Goal: Information Seeking & Learning: Learn about a topic

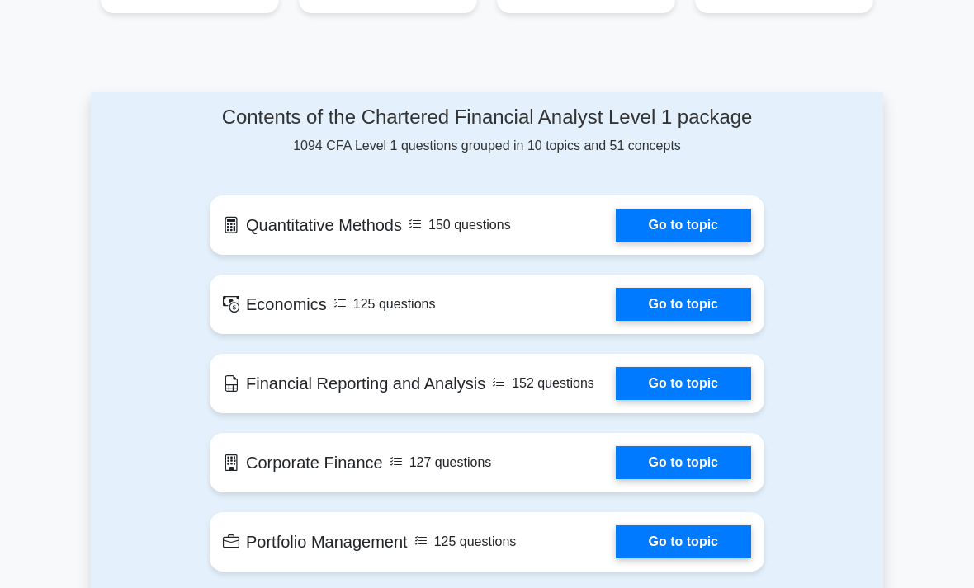
scroll to position [752, 0]
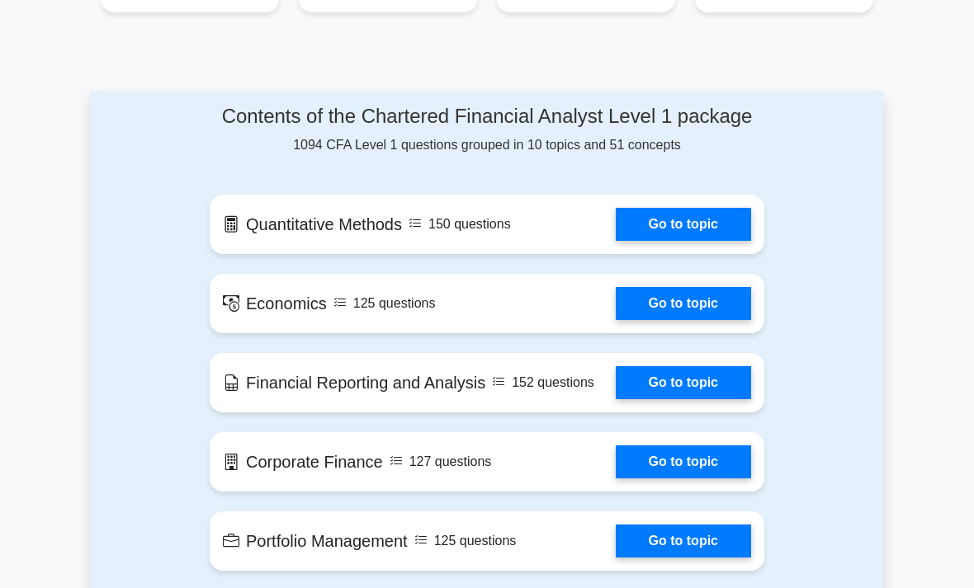
click at [713, 241] on link "Go to topic" at bounding box center [683, 224] width 135 height 33
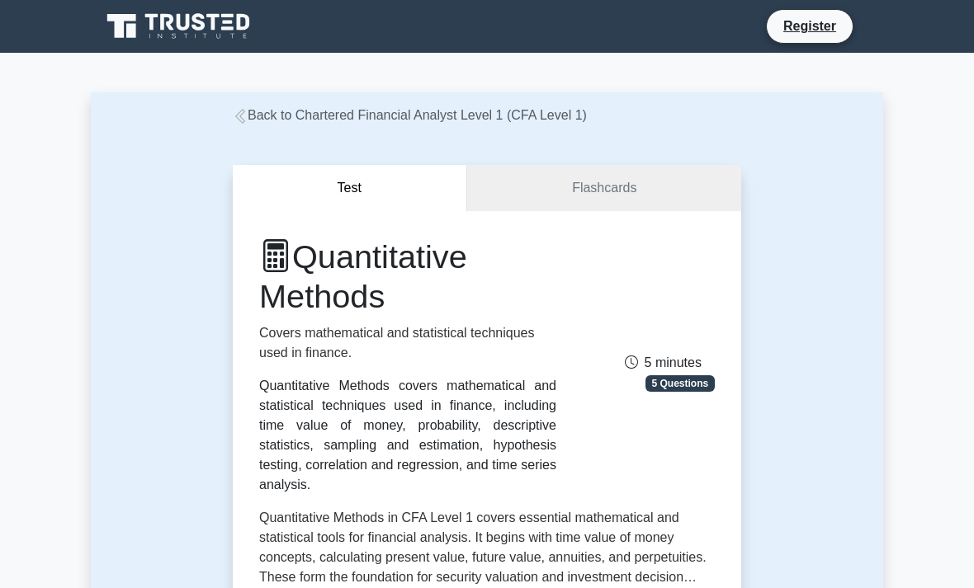
click at [241, 118] on icon at bounding box center [240, 116] width 10 height 15
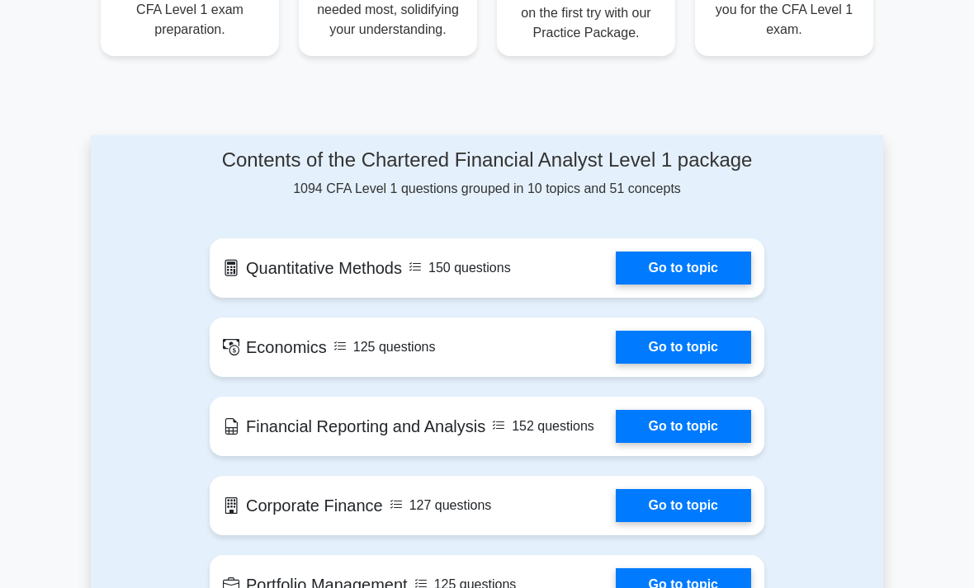
scroll to position [708, 0]
click at [691, 285] on link "Go to topic" at bounding box center [683, 268] width 135 height 33
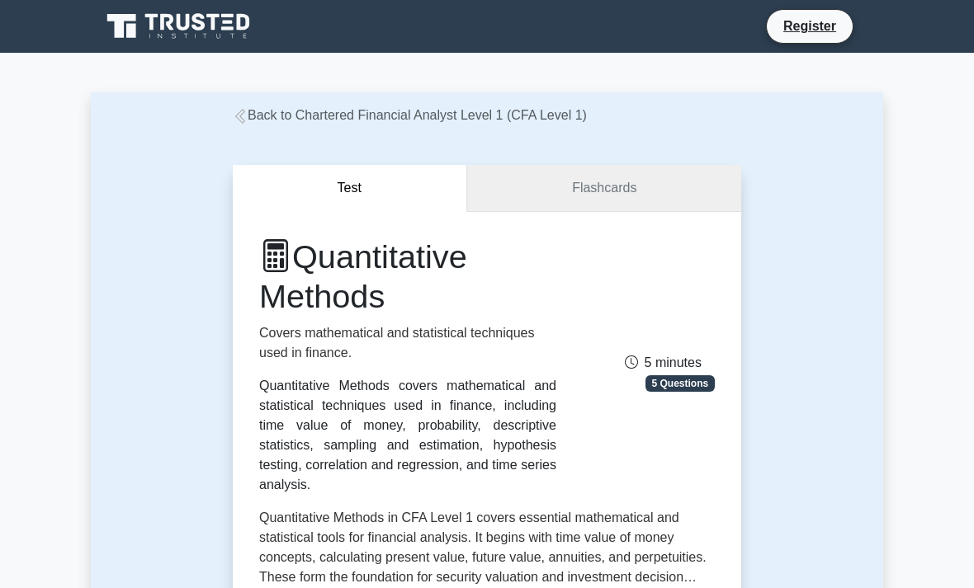
click at [651, 191] on link "Flashcards" at bounding box center [604, 188] width 274 height 47
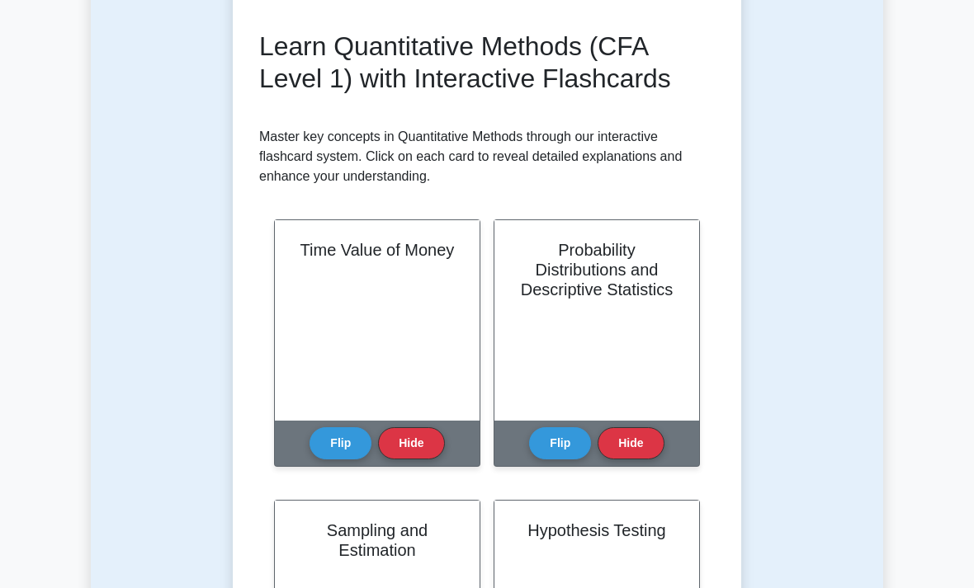
scroll to position [220, 0]
click at [335, 460] on button "Flip" at bounding box center [340, 443] width 62 height 32
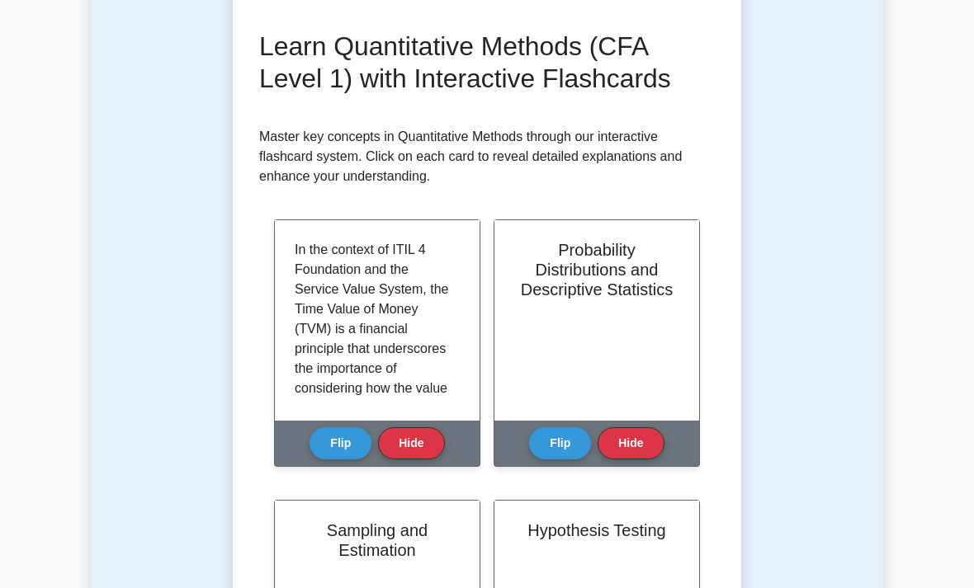
click at [334, 460] on button "Flip" at bounding box center [340, 443] width 62 height 32
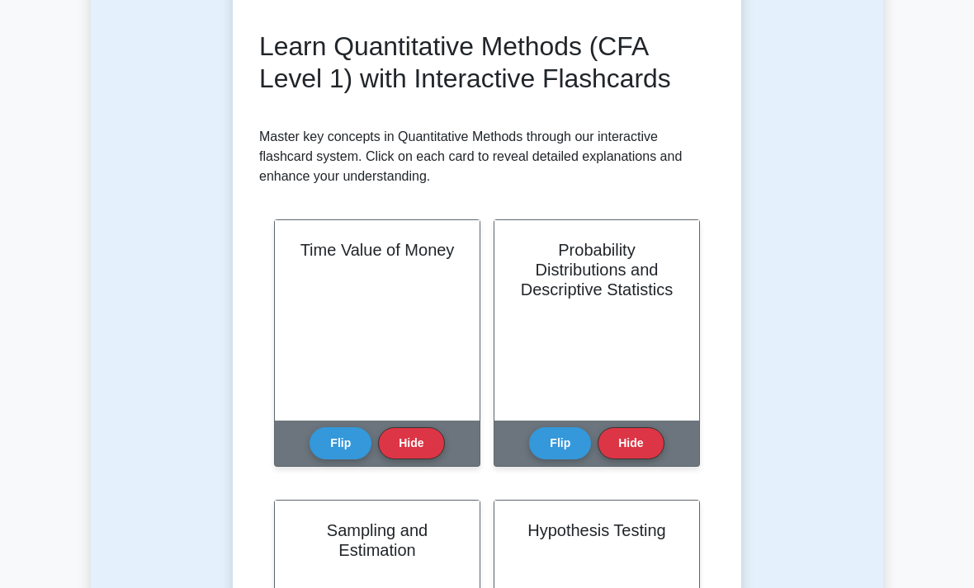
click at [548, 460] on button "Flip" at bounding box center [560, 443] width 62 height 32
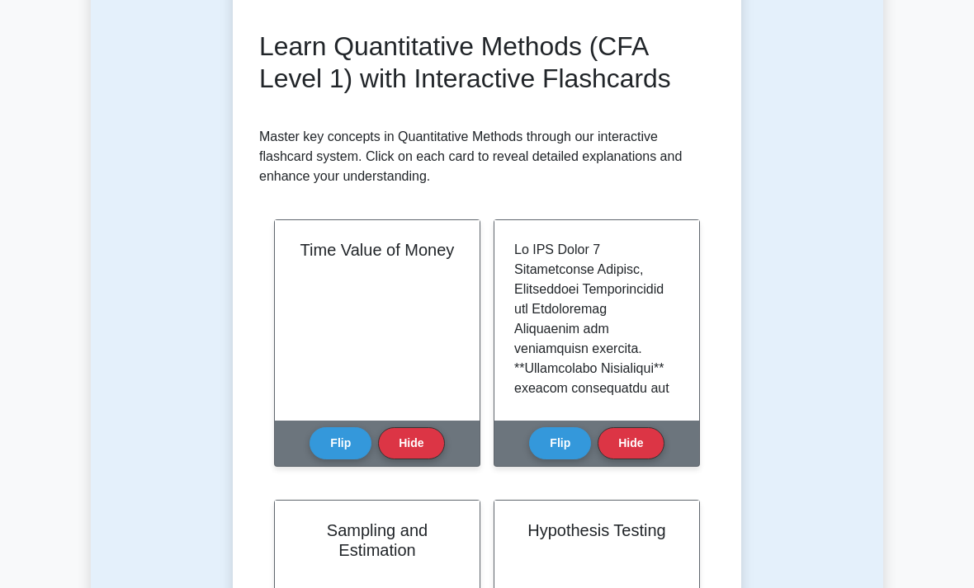
click at [543, 460] on button "Flip" at bounding box center [560, 443] width 62 height 32
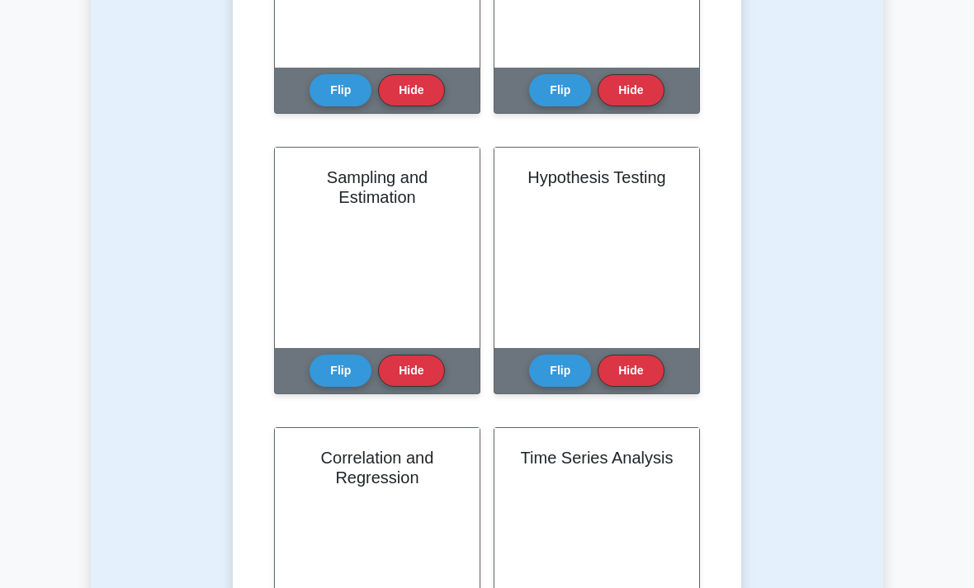
scroll to position [578, 0]
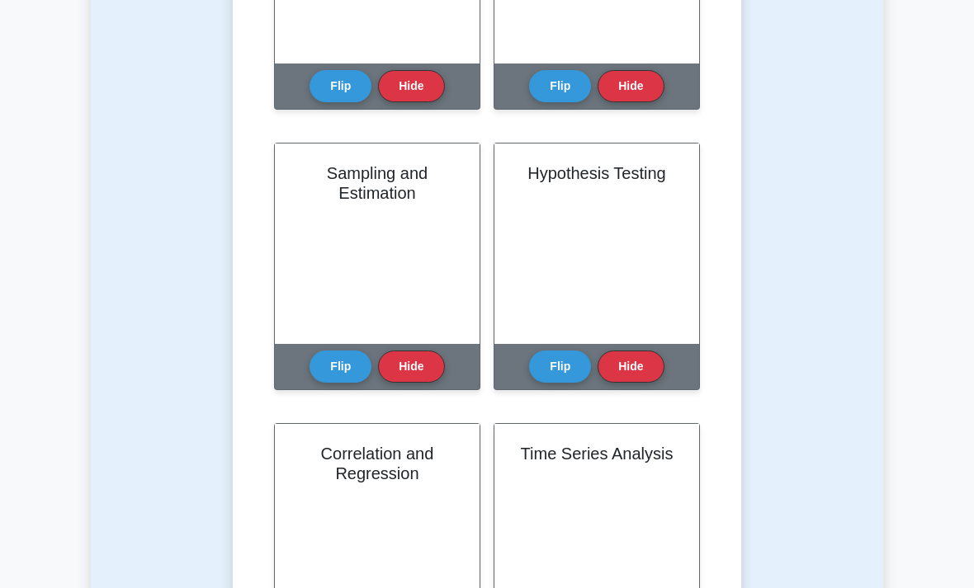
click at [333, 383] on button "Flip" at bounding box center [340, 367] width 62 height 32
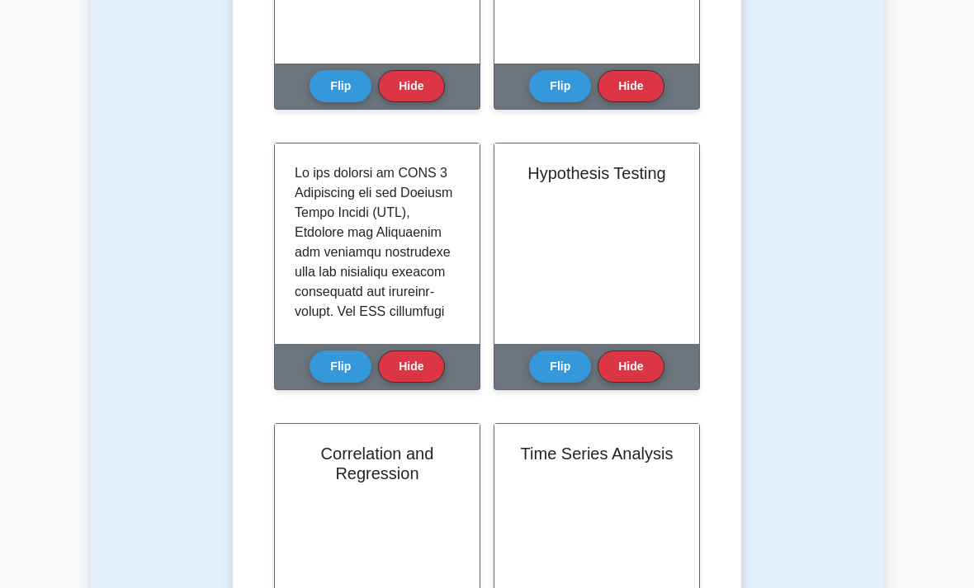
click at [333, 383] on button "Flip" at bounding box center [340, 367] width 62 height 32
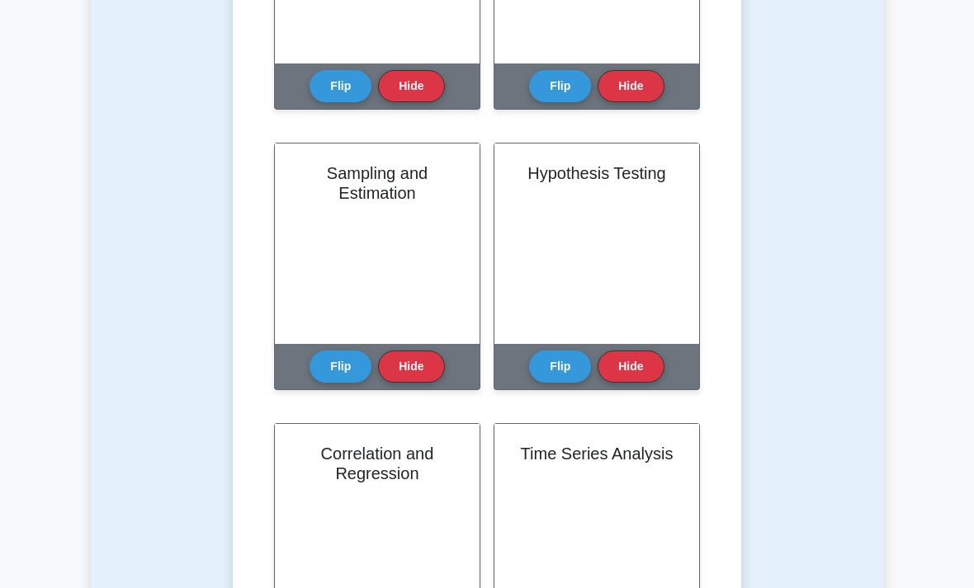
click at [555, 383] on button "Flip" at bounding box center [560, 367] width 62 height 32
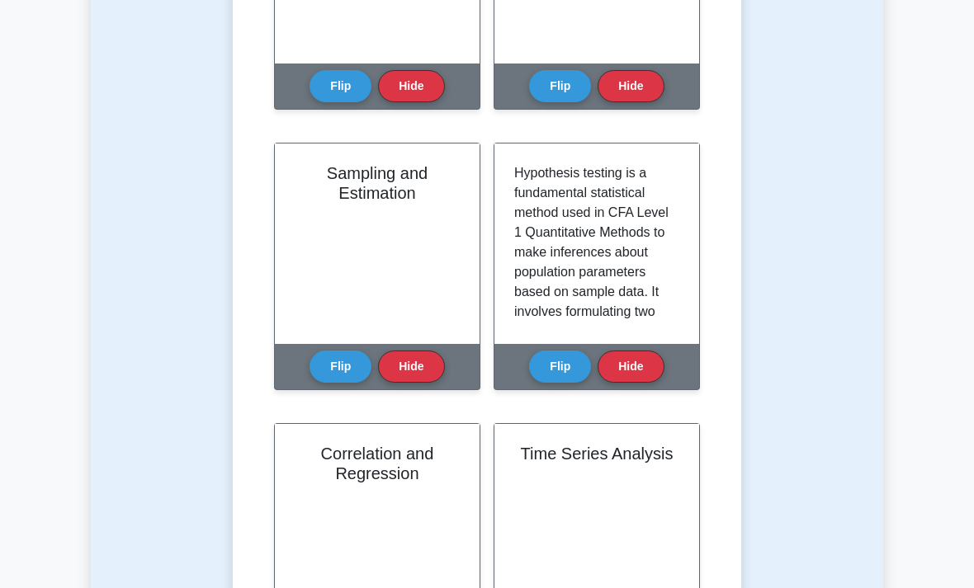
click at [550, 383] on button "Flip" at bounding box center [560, 367] width 62 height 32
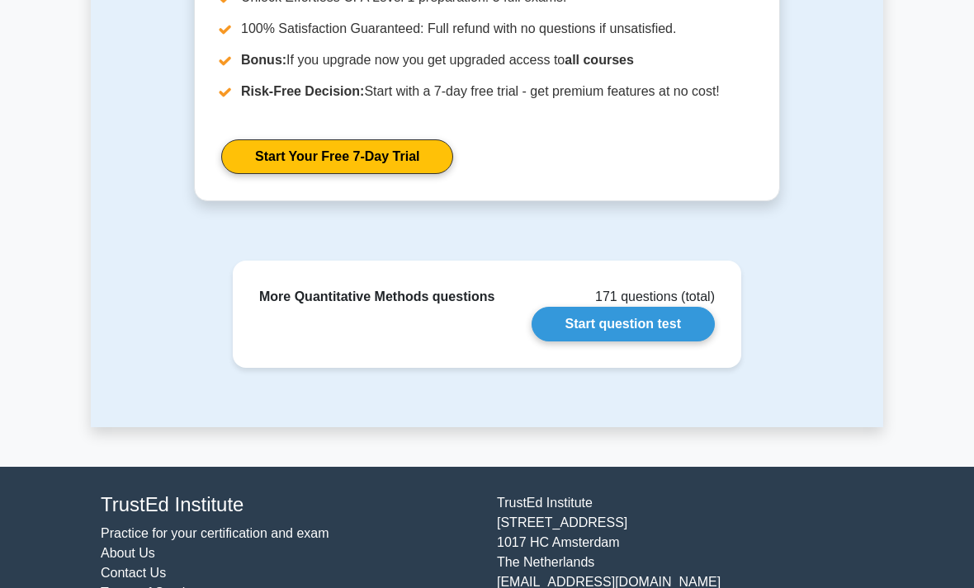
scroll to position [1567, 0]
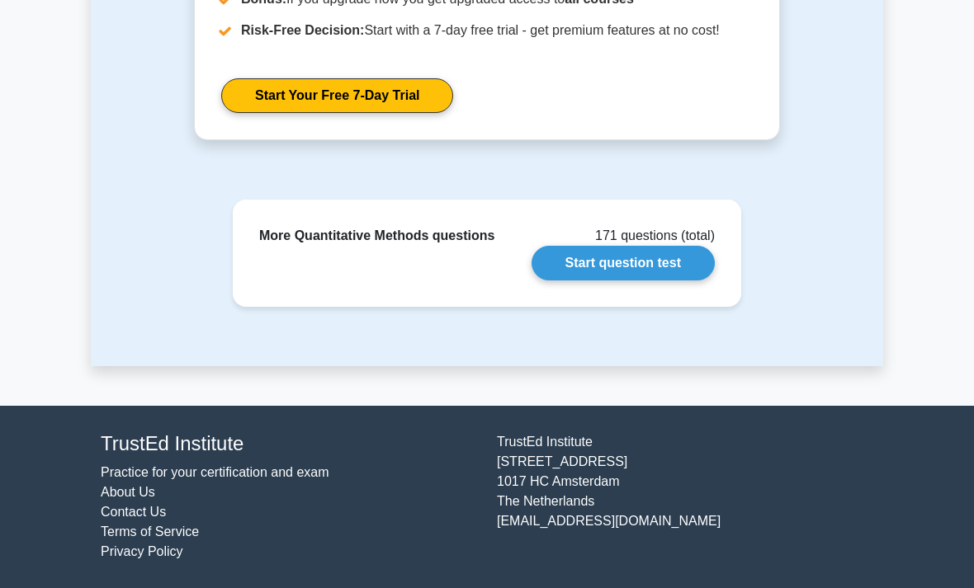
click at [684, 281] on link "Start question test" at bounding box center [622, 263] width 183 height 35
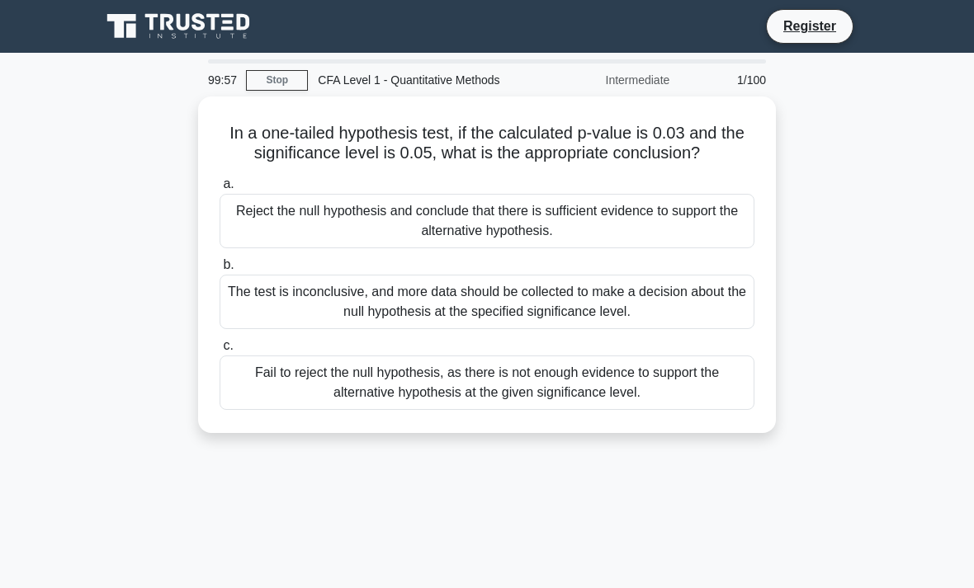
click at [274, 80] on link "Stop" at bounding box center [277, 80] width 62 height 21
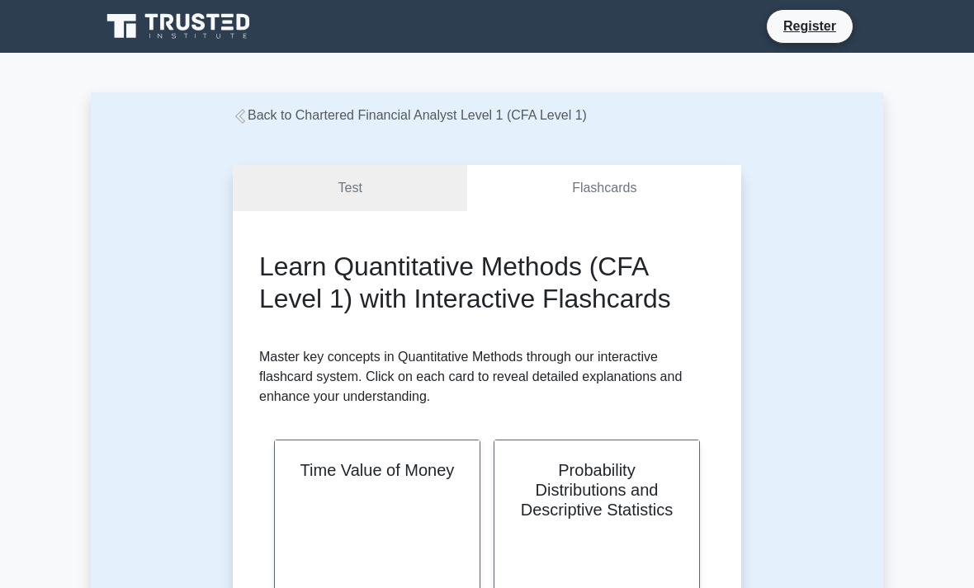
click at [261, 168] on link "Test" at bounding box center [350, 188] width 234 height 47
